Goal: Check status: Check status

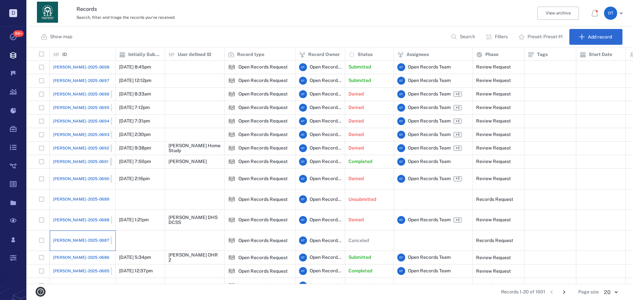
drag, startPoint x: 80, startPoint y: 222, endPoint x: 81, endPoint y: 234, distance: 12.6
click at [80, 234] on div "[PERSON_NAME]-2025-0687 Closed" at bounding box center [82, 240] width 59 height 13
click at [79, 251] on div "[PERSON_NAME]-2025-0686" at bounding box center [82, 257] width 59 height 13
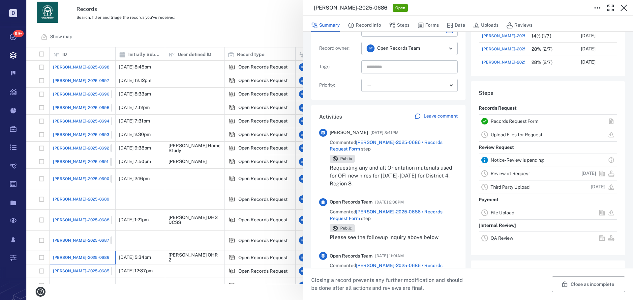
scroll to position [99, 0]
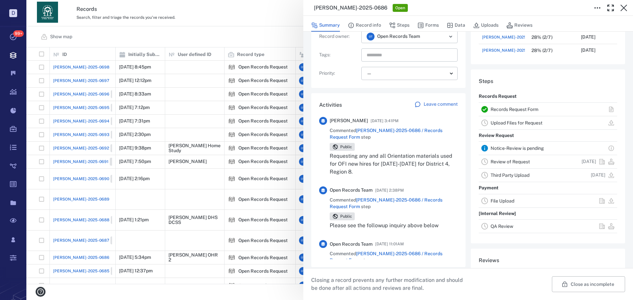
drag, startPoint x: 212, startPoint y: 38, endPoint x: 227, endPoint y: 32, distance: 15.2
click at [213, 38] on div "[PERSON_NAME]-2025-0686 Open Summary Record info Steps Forms Data Uploads Revie…" at bounding box center [329, 150] width 607 height 300
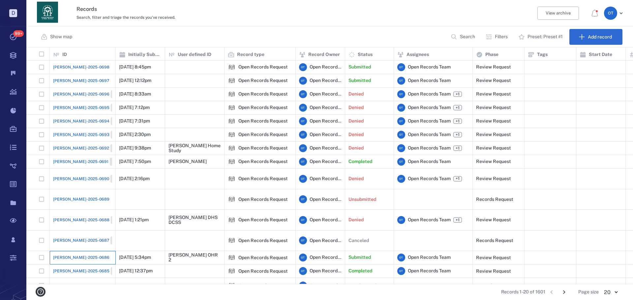
click at [80, 251] on div "[PERSON_NAME]-2025-0686" at bounding box center [82, 257] width 59 height 13
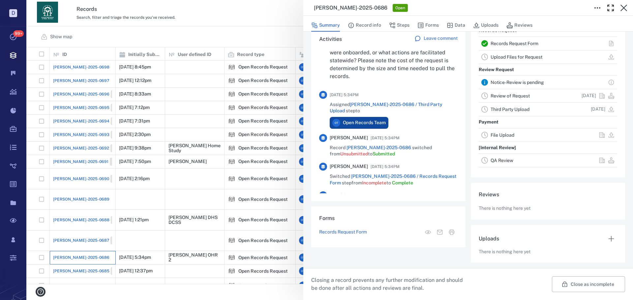
scroll to position [230, 0]
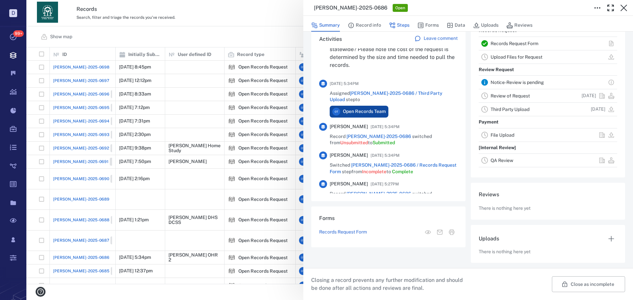
click at [404, 25] on button "Steps" at bounding box center [399, 25] width 20 height 13
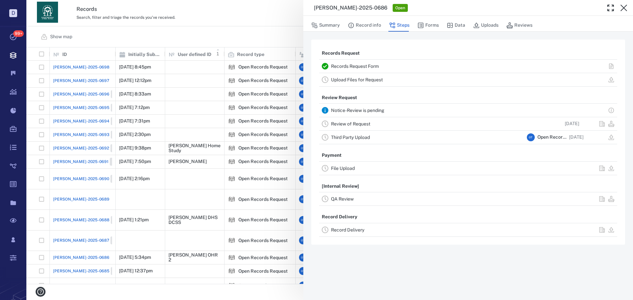
drag, startPoint x: 225, startPoint y: 39, endPoint x: 220, endPoint y: 51, distance: 13.4
click at [224, 39] on div "[PERSON_NAME]-2025-0686 Open Summary Record info Steps Forms Data Uploads Revie…" at bounding box center [329, 150] width 607 height 300
